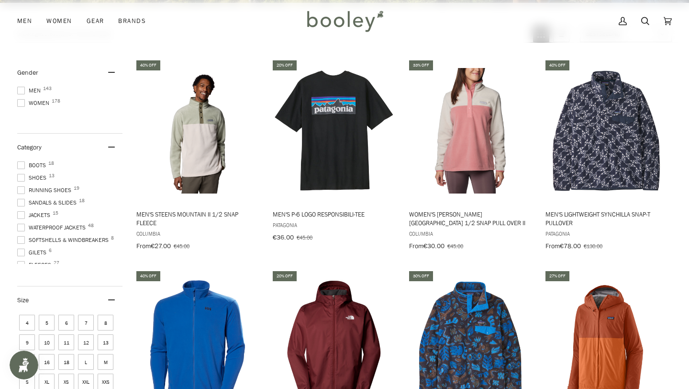
scroll to position [313, 0]
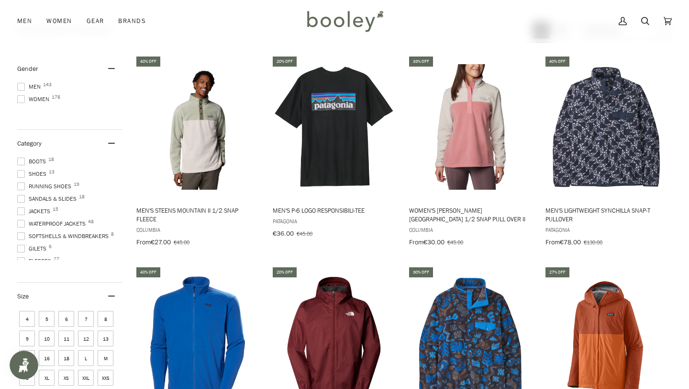
click at [20, 98] on span at bounding box center [21, 99] width 8 height 8
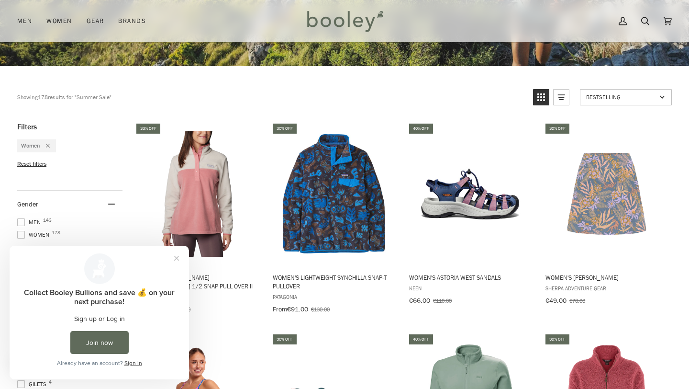
scroll to position [256, 0]
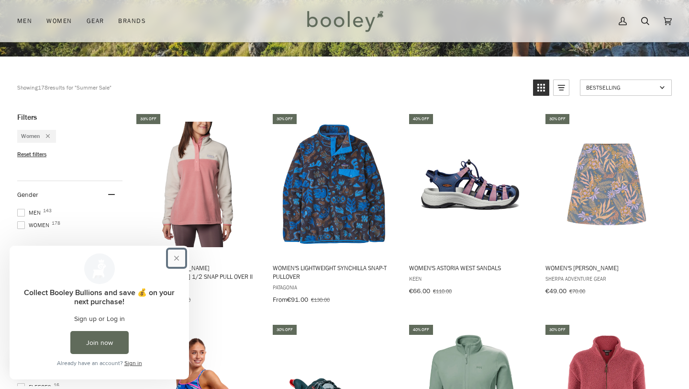
click at [178, 260] on button "Close prompt" at bounding box center [176, 257] width 17 height 17
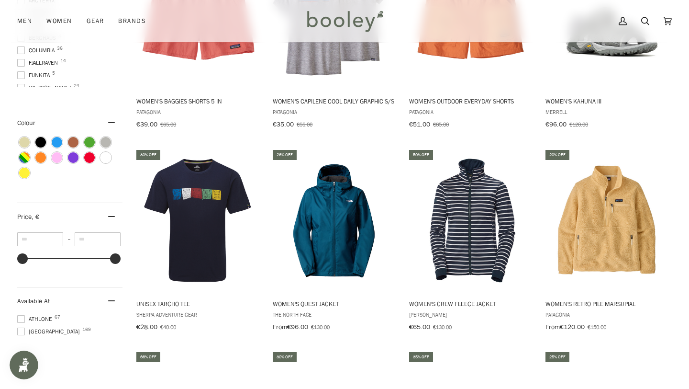
scroll to position [836, 0]
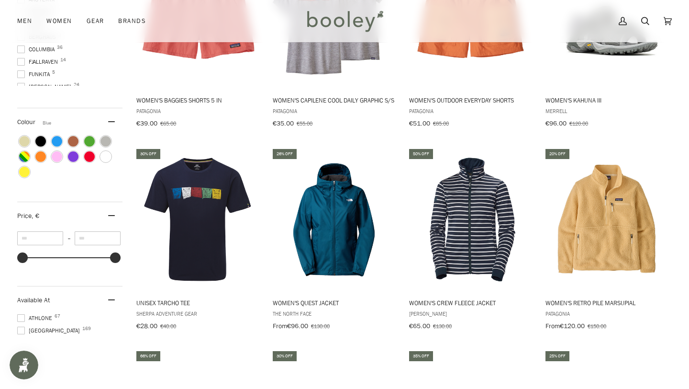
click at [56, 140] on span "Colour: Blue" at bounding box center [57, 141] width 11 height 11
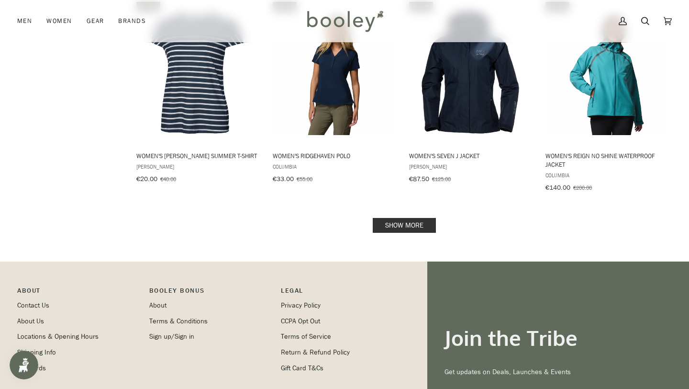
scroll to position [1312, 0]
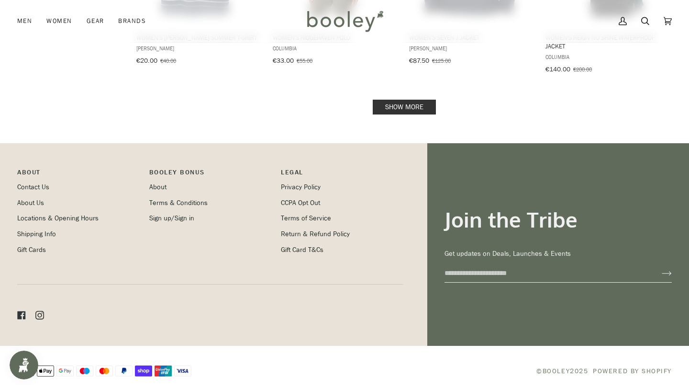
click at [412, 100] on link "Show more" at bounding box center [404, 107] width 63 height 15
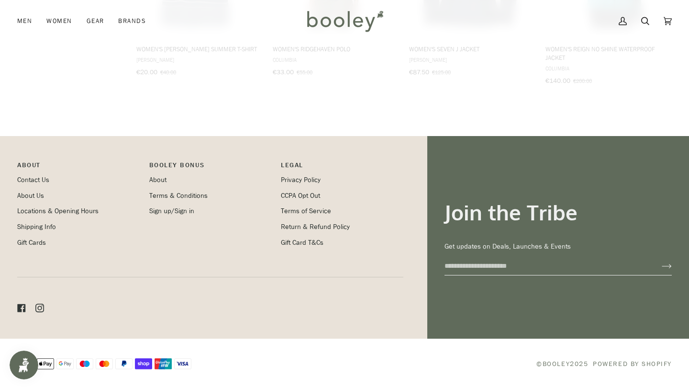
scroll to position [1293, 0]
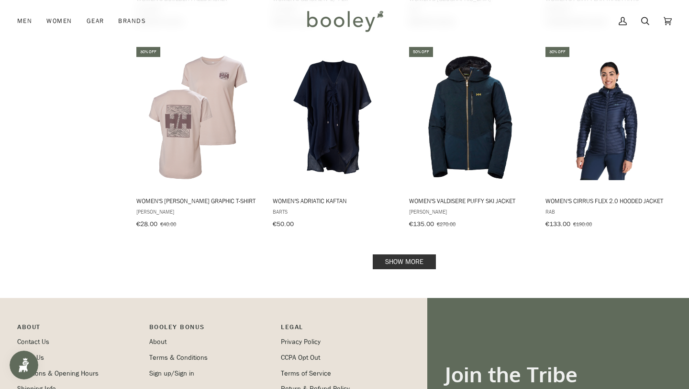
scroll to position [2178, 0]
